Goal: Find specific page/section: Find specific page/section

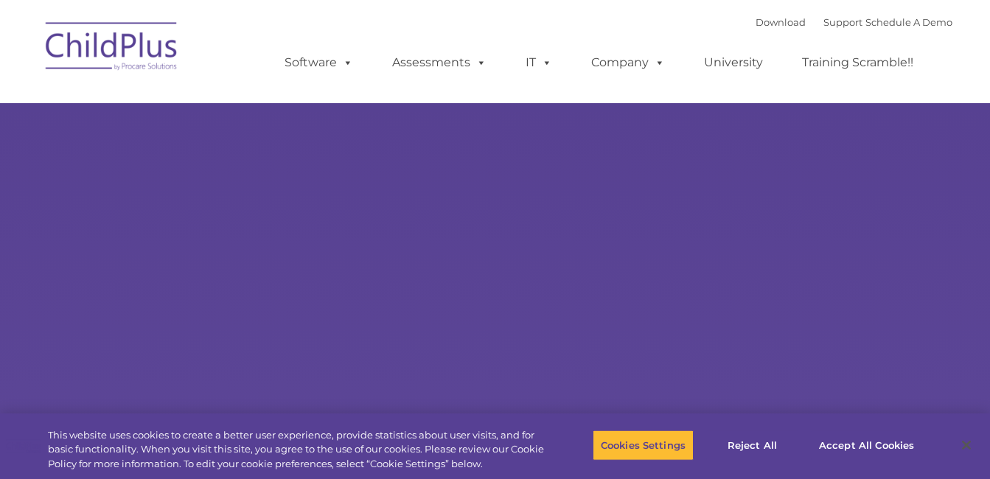
select select "MEDIUM"
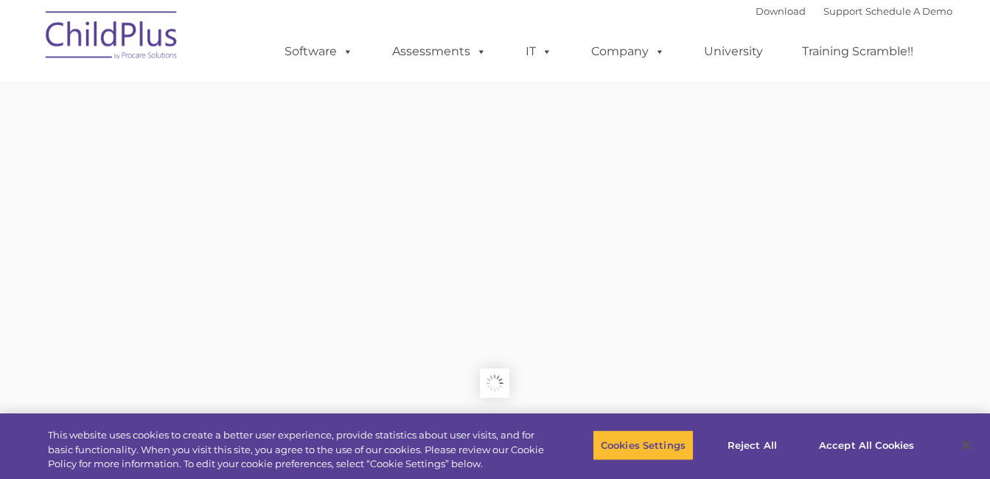
type input ""
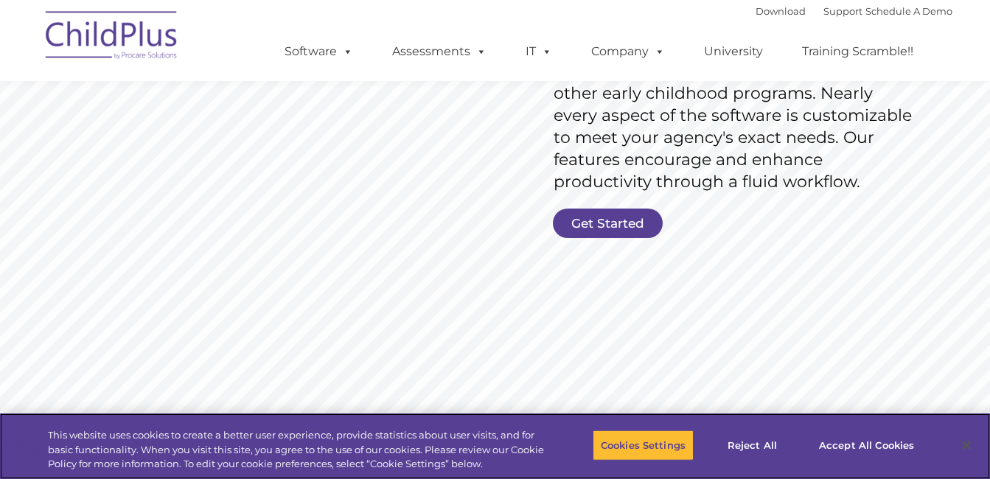
scroll to position [321, 0]
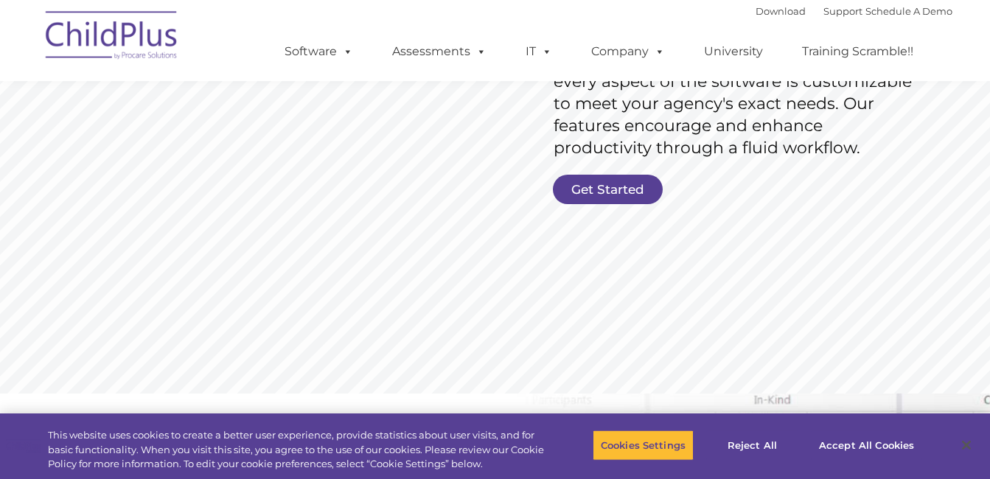
click at [577, 195] on link "Get Started" at bounding box center [608, 189] width 110 height 29
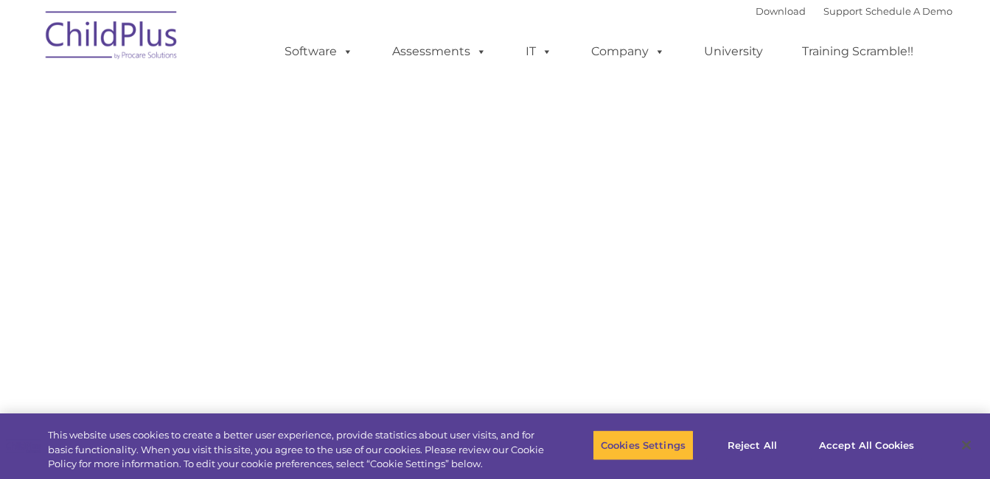
select select "MEDIUM"
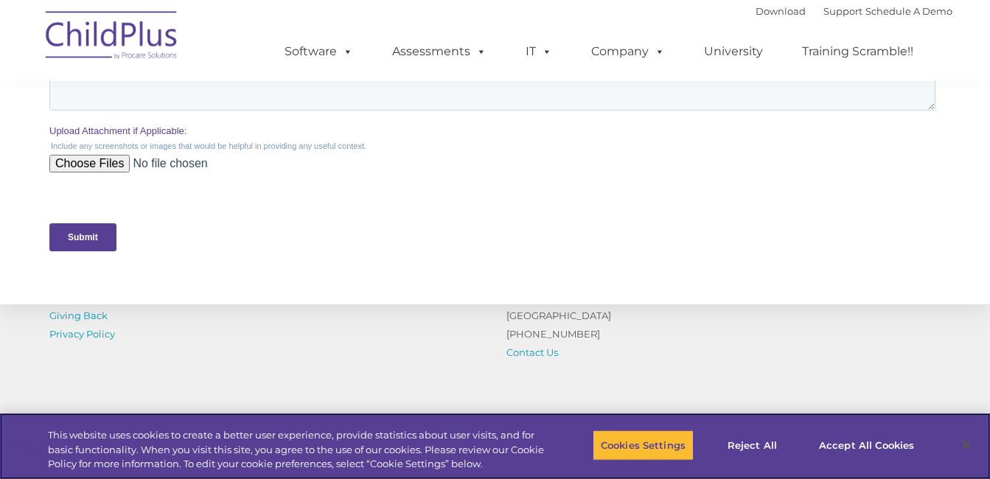
scroll to position [662, 0]
